Goal: Information Seeking & Learning: Learn about a topic

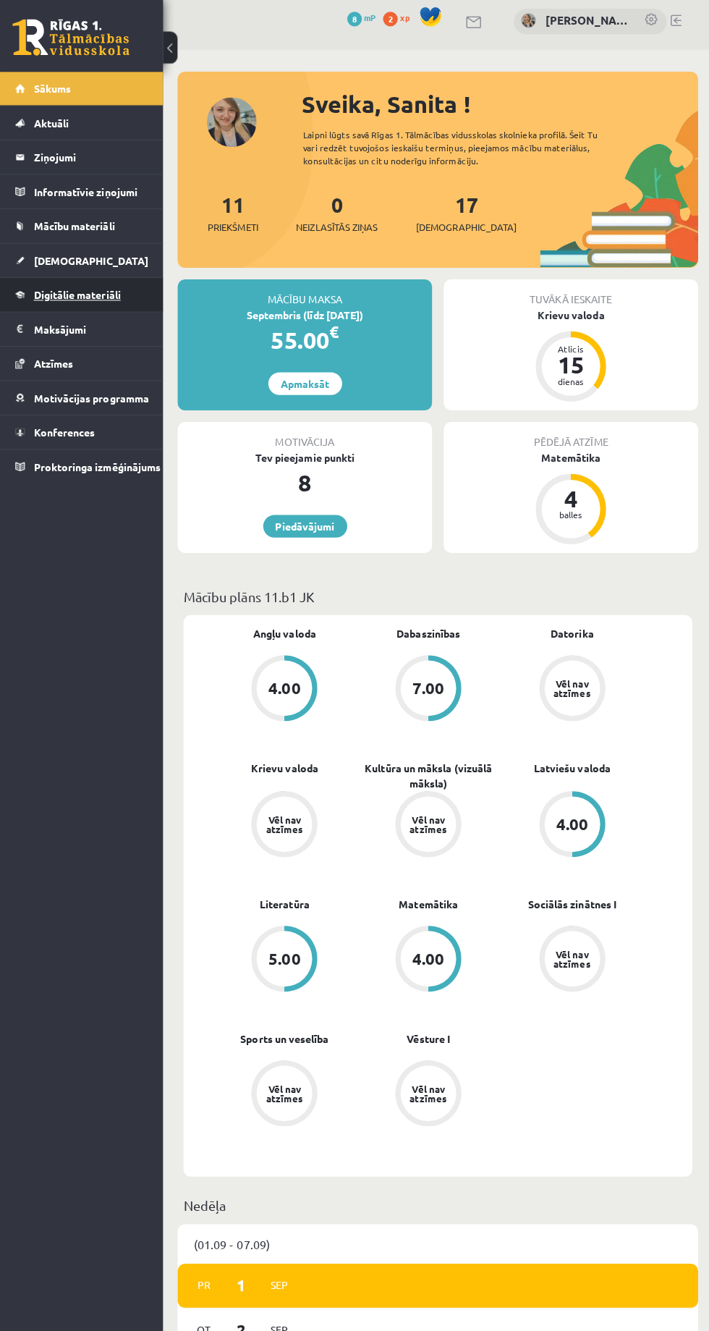
click at [52, 296] on span "Digitālie materiāli" at bounding box center [80, 298] width 86 height 13
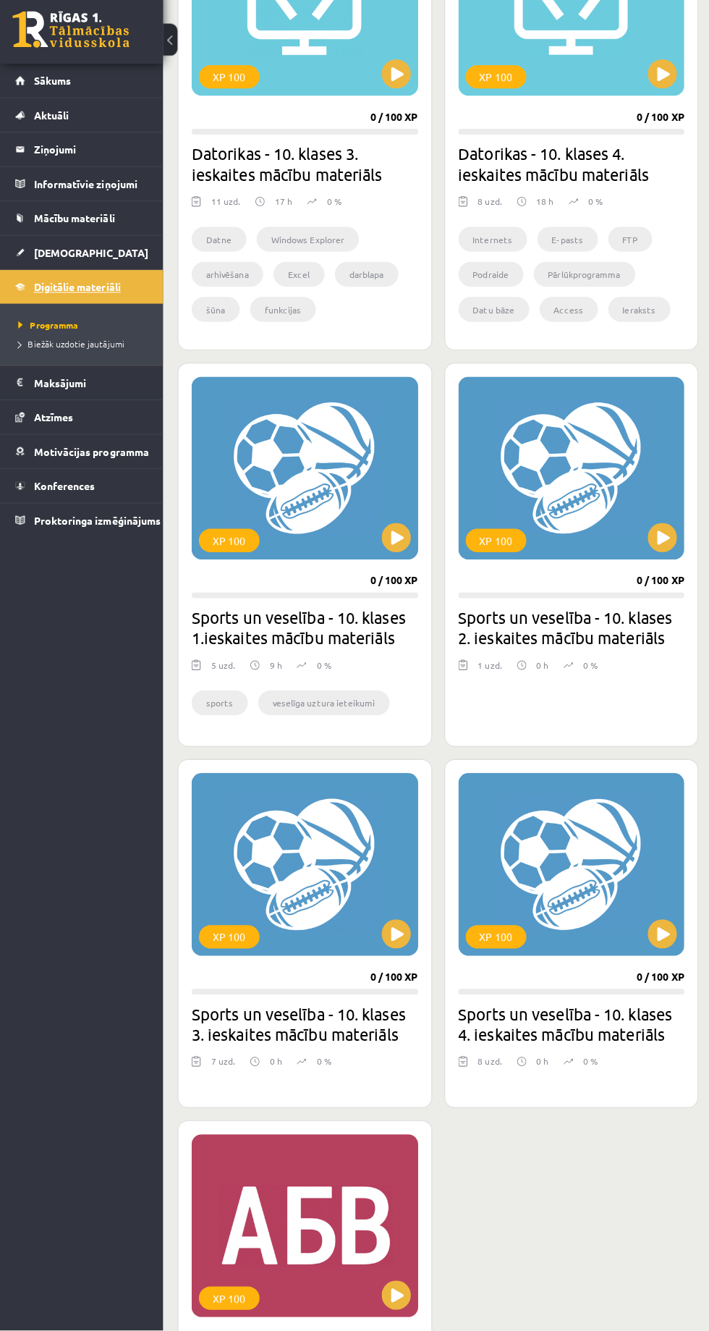
scroll to position [2102, 0]
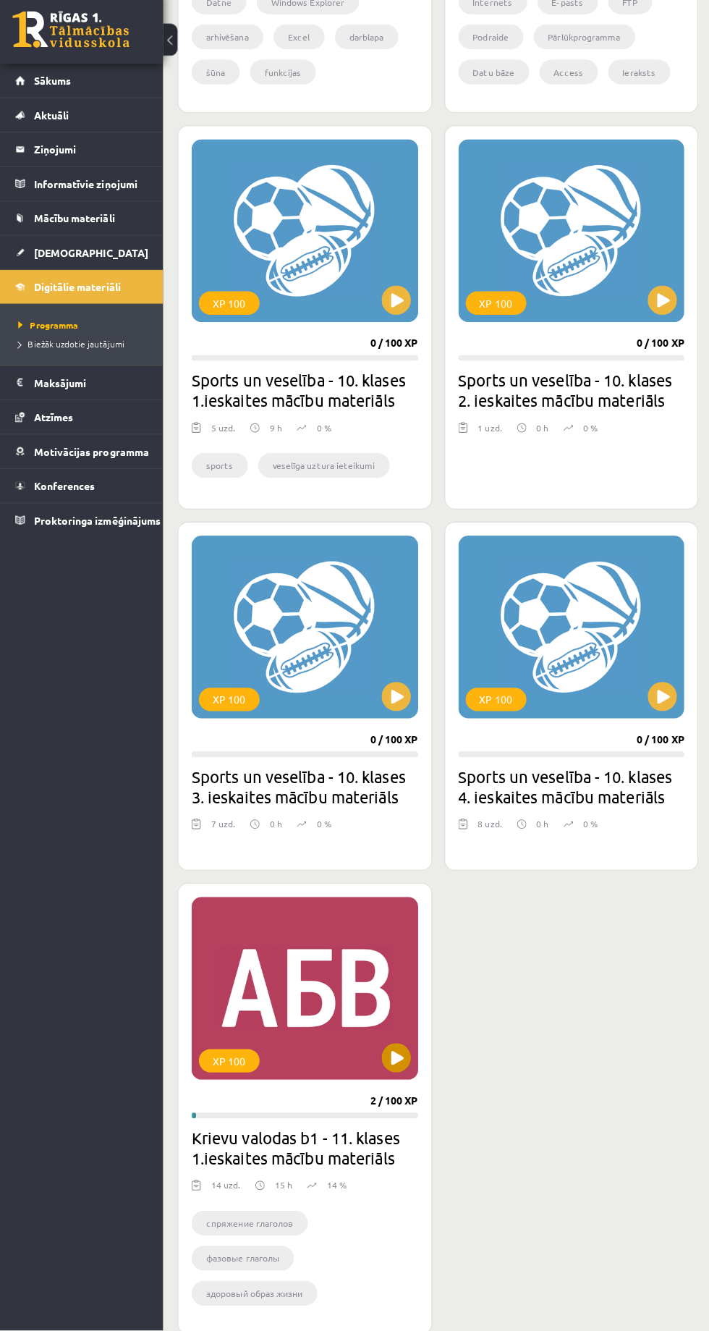
click at [371, 989] on div "XP 100" at bounding box center [305, 992] width 224 height 181
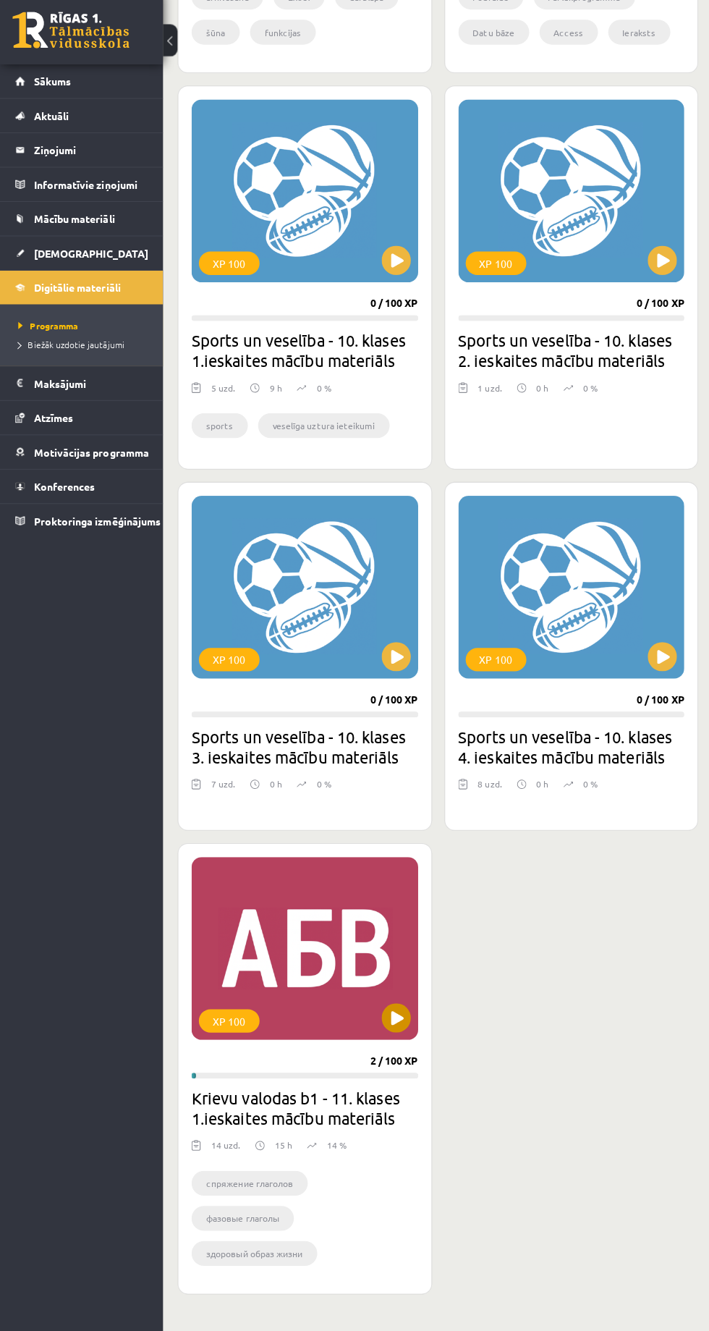
scroll to position [2199, 0]
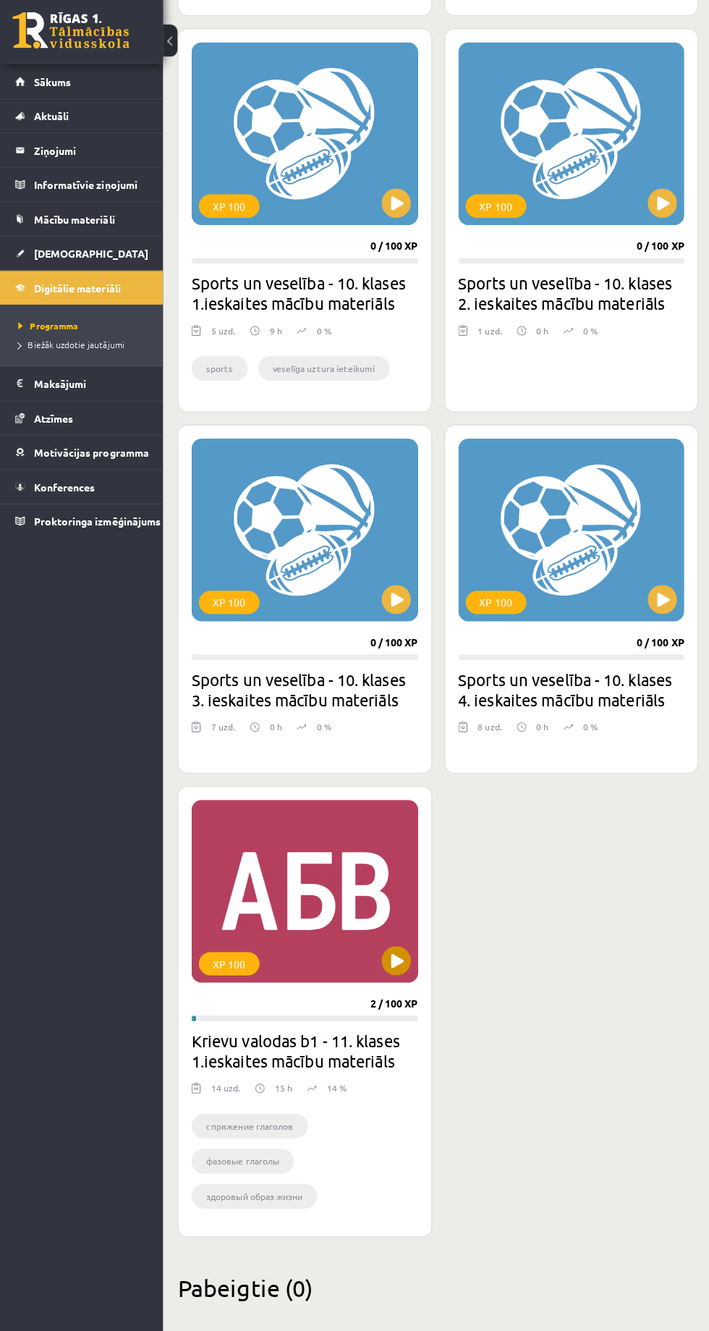
click at [329, 874] on div "XP 100" at bounding box center [305, 895] width 224 height 181
click at [371, 1065] on h2 "Krievu valodas b1 - 11. klases 1.ieskaites mācību materiāls" at bounding box center [305, 1053] width 224 height 41
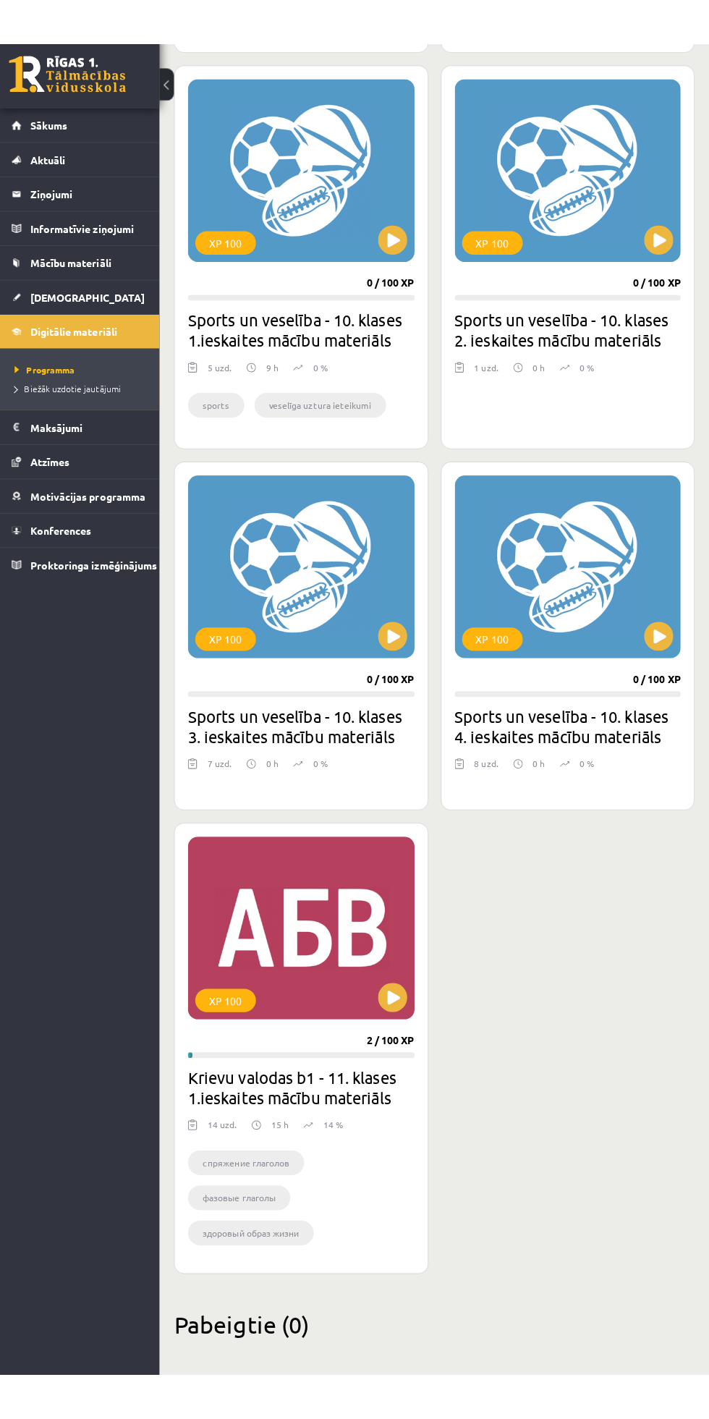
scroll to position [2117, 0]
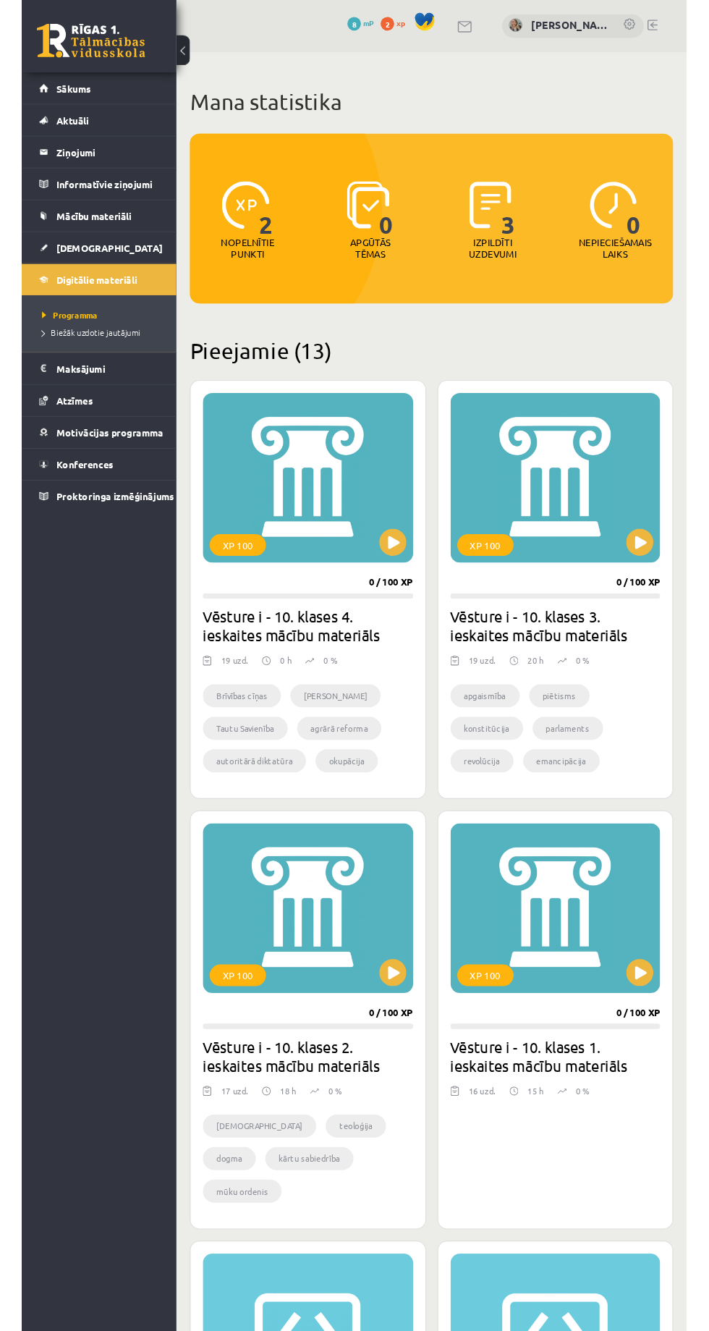
scroll to position [2117, 0]
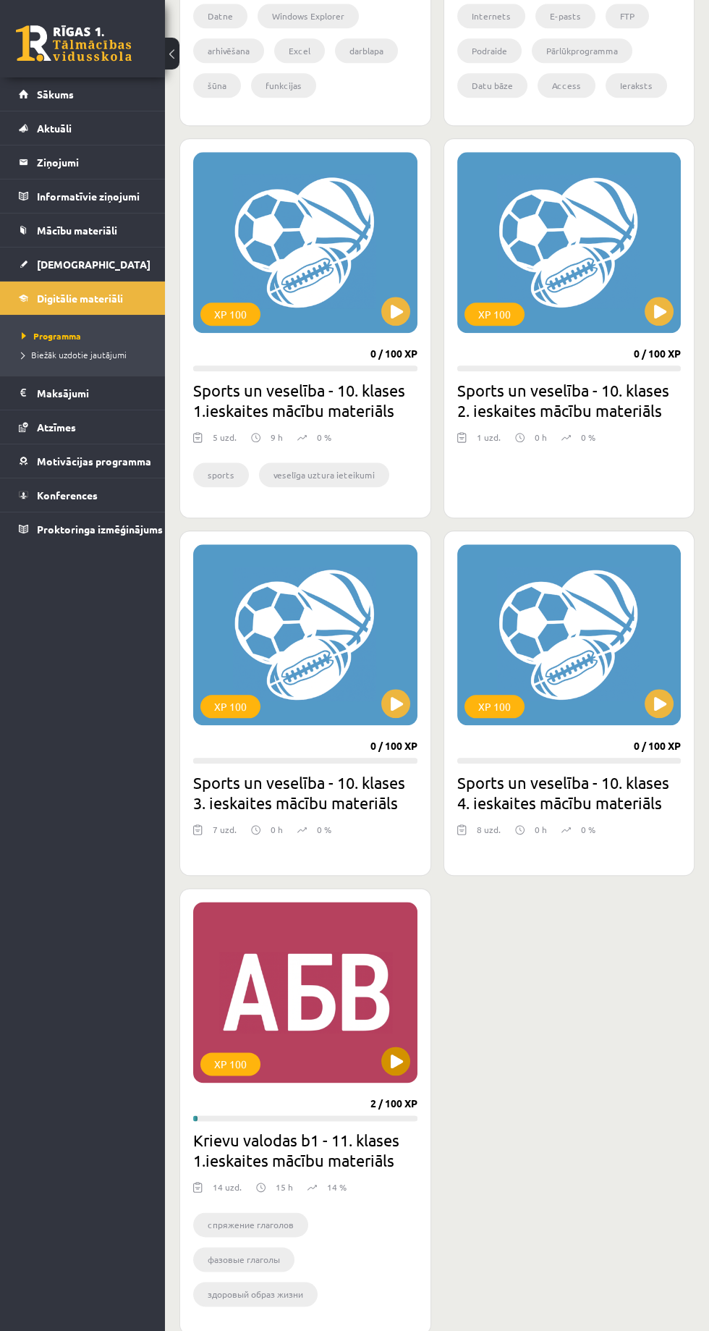
click at [229, 1017] on div "XP 100" at bounding box center [305, 992] width 224 height 181
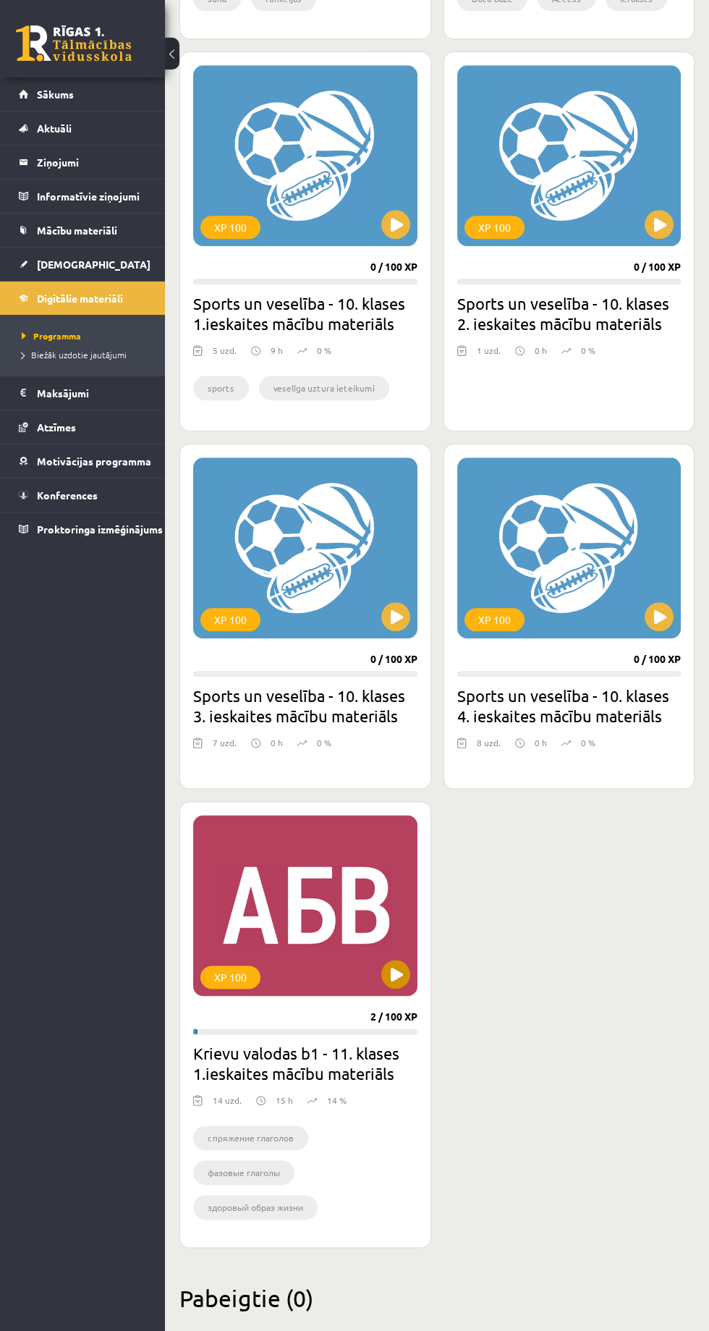
scroll to position [2200, 0]
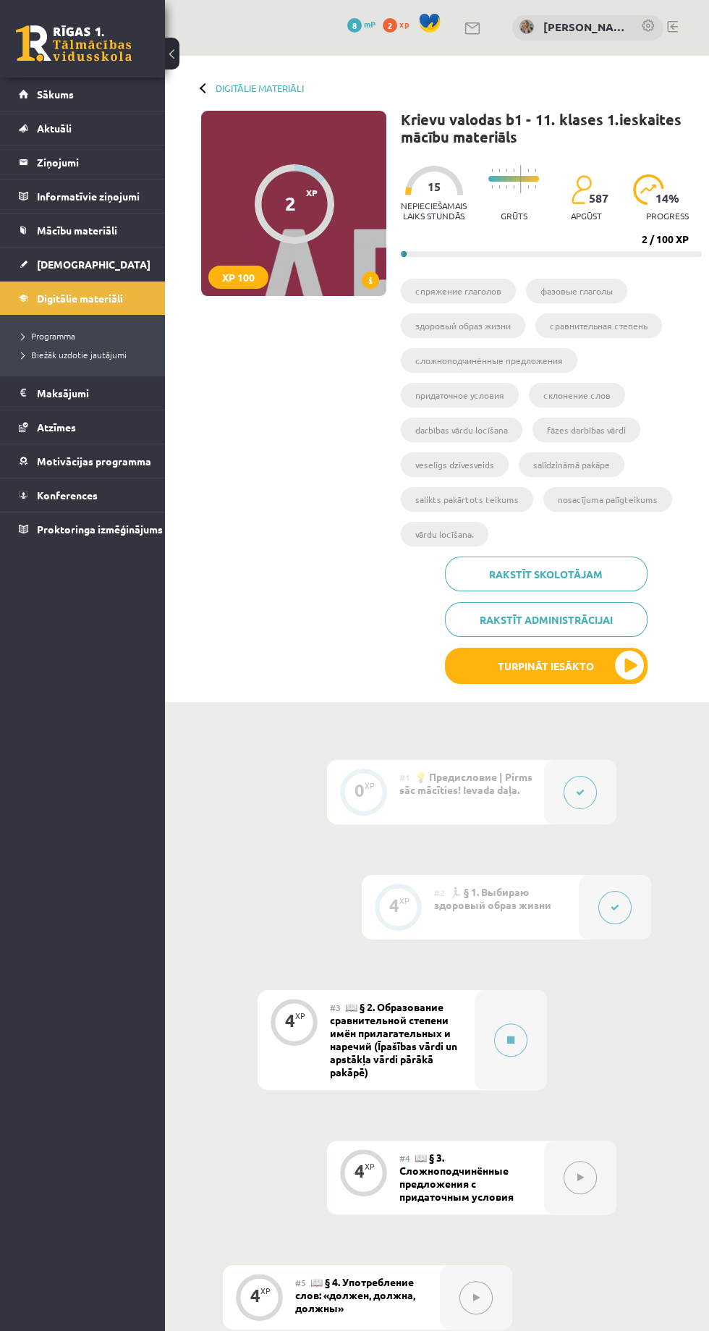
click at [538, 910] on div "#2 🏃‍♂️ § 1. Выбираю здоровый образ жизни" at bounding box center [506, 907] width 145 height 64
click at [511, 1039] on icon at bounding box center [510, 1040] width 7 height 9
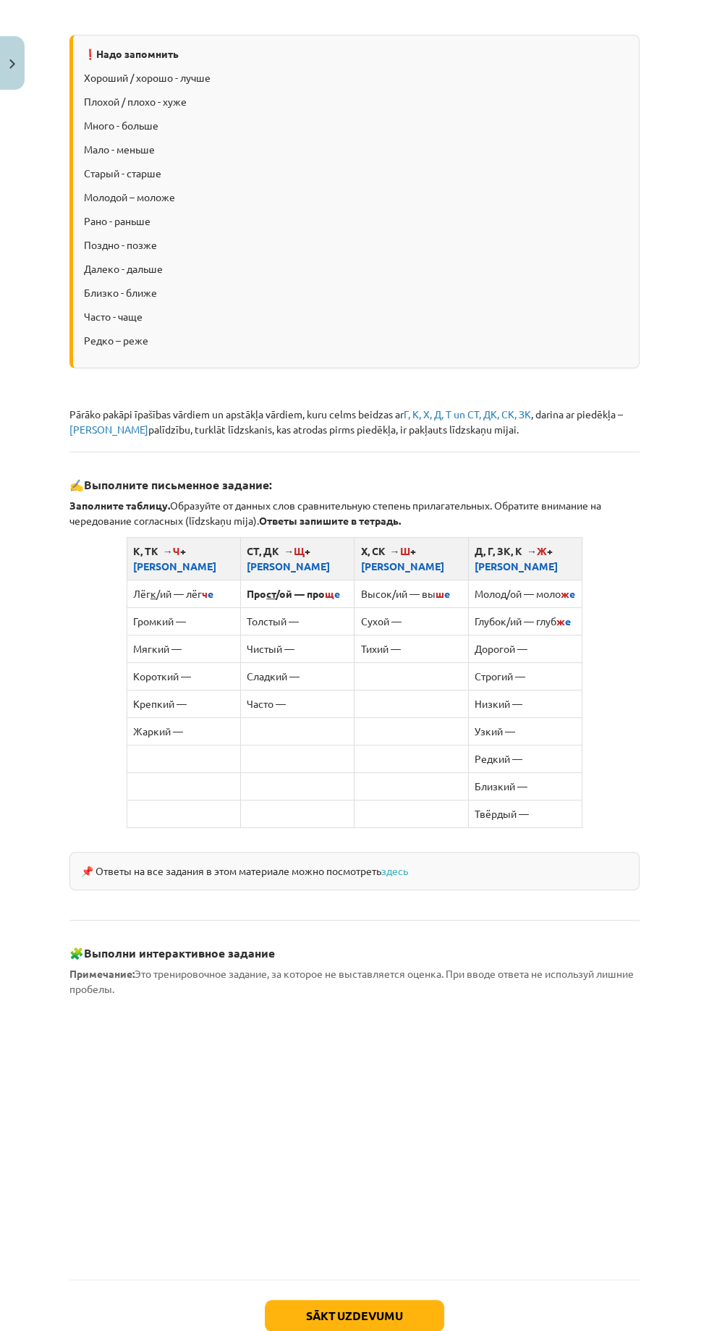
scroll to position [467, 0]
click at [372, 1321] on button "Sākt uzdevumu" at bounding box center [354, 1315] width 179 height 32
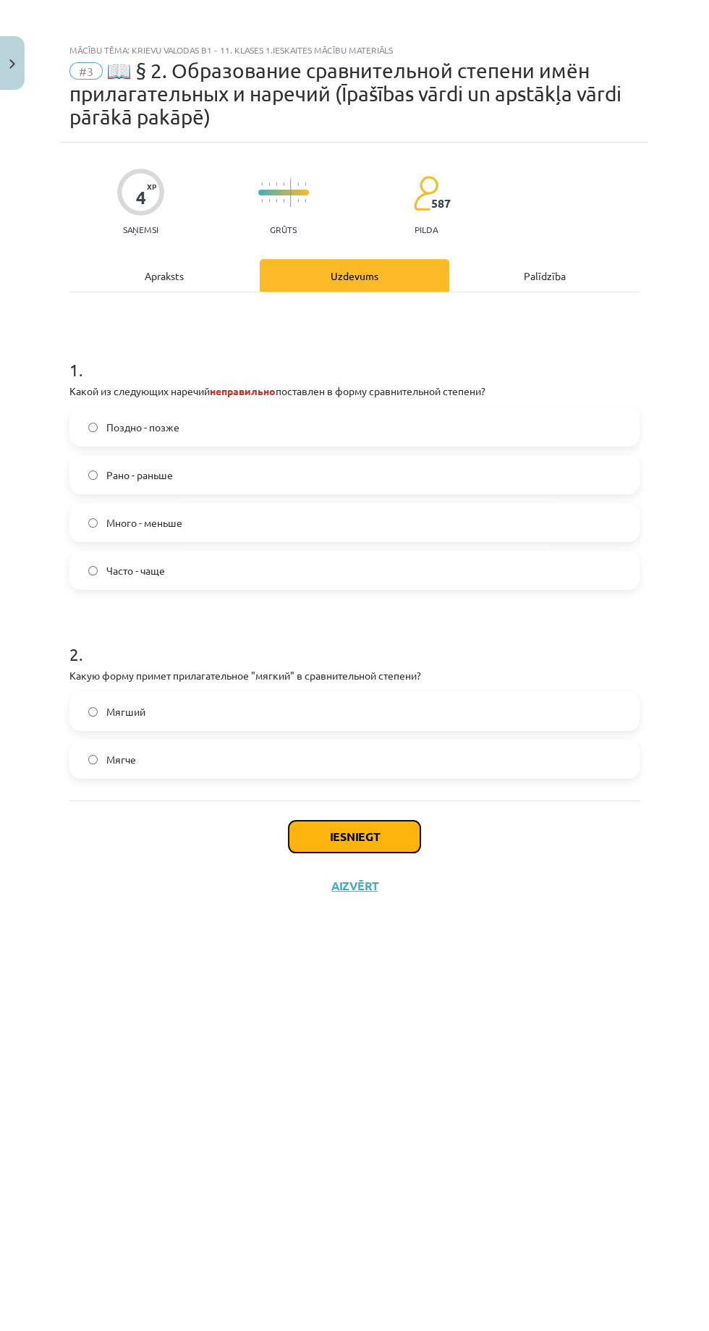
click at [330, 822] on button "Iesniegt" at bounding box center [355, 837] width 132 height 32
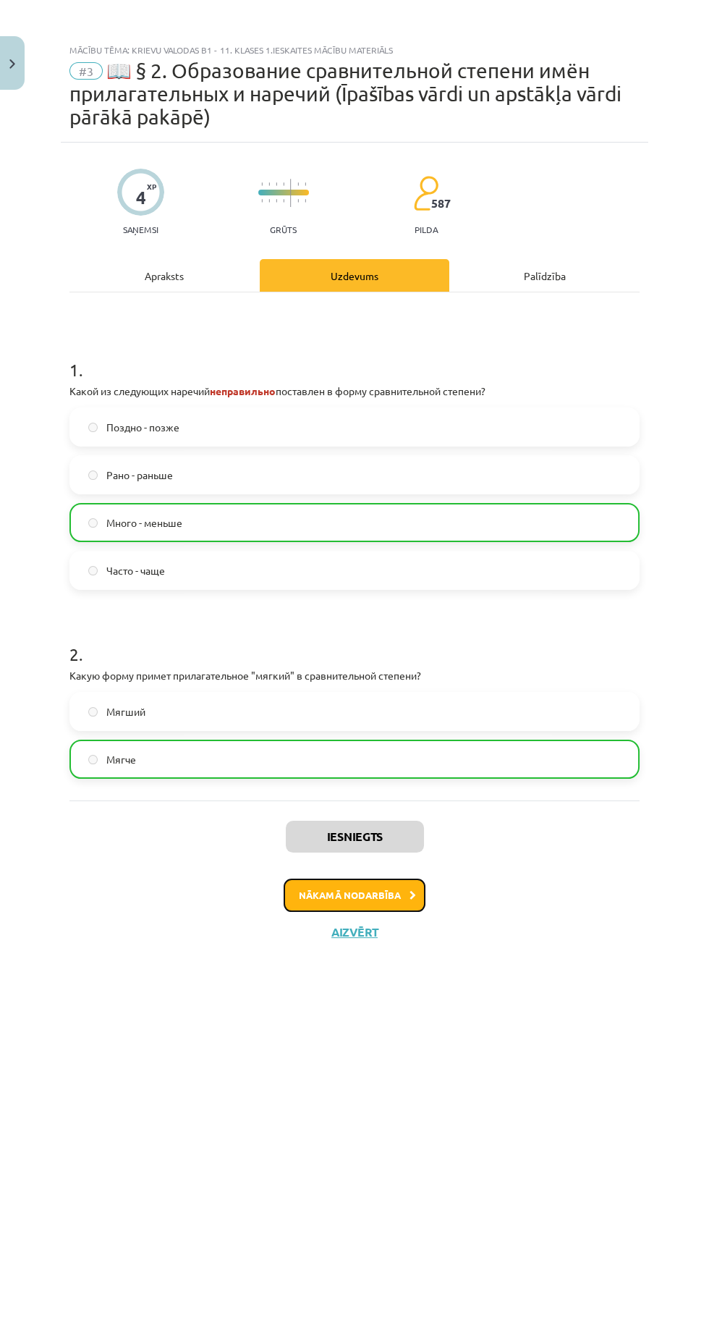
click at [412, 894] on icon at bounding box center [413, 895] width 7 height 9
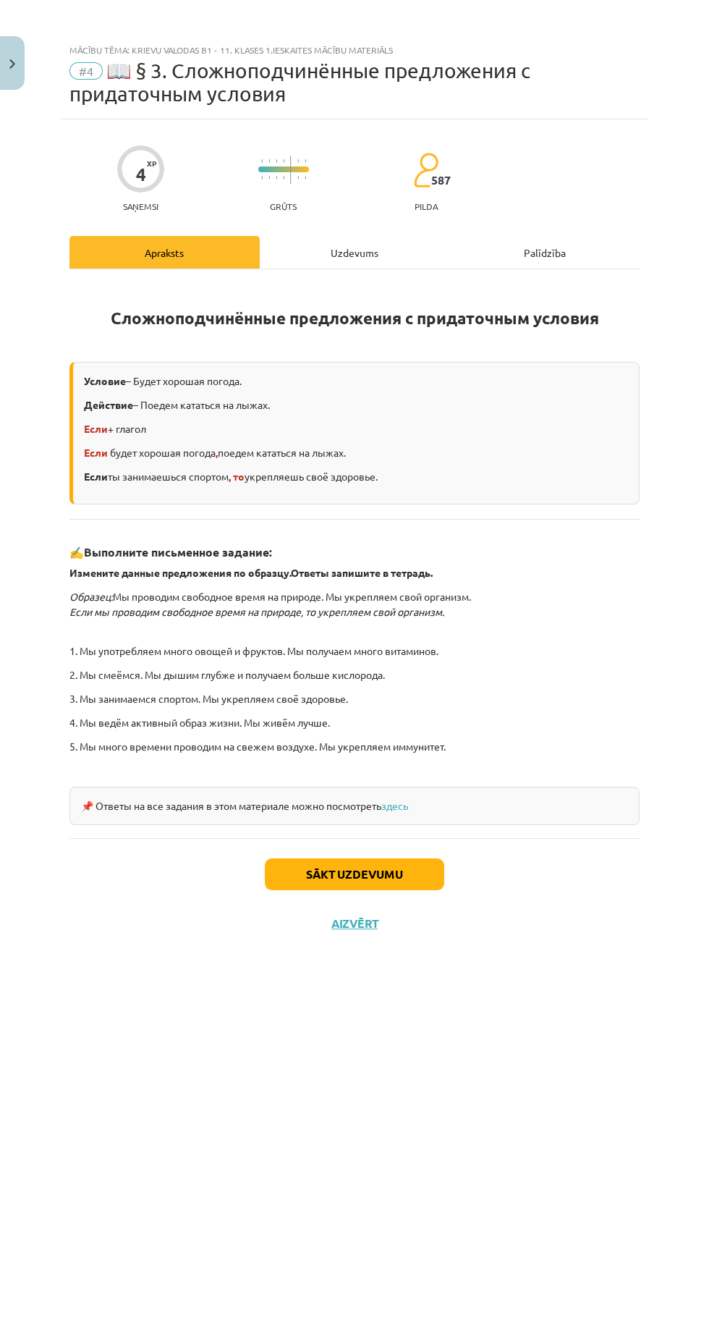
scroll to position [36, 0]
